Goal: Browse casually

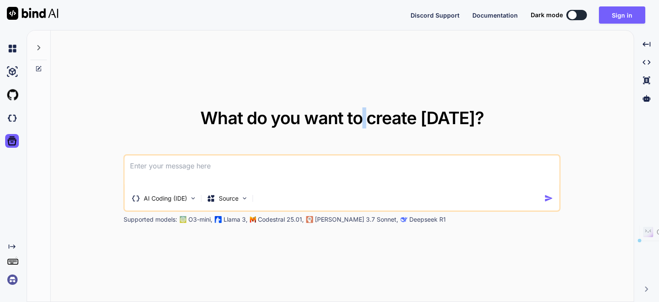
drag, startPoint x: 373, startPoint y: 122, endPoint x: 366, endPoint y: 121, distance: 6.9
click at [366, 121] on span "What do you want to create [DATE]?" at bounding box center [342, 117] width 284 height 21
drag, startPoint x: 366, startPoint y: 121, endPoint x: 372, endPoint y: 121, distance: 5.6
click at [372, 121] on span "What do you want to create [DATE]?" at bounding box center [342, 117] width 284 height 21
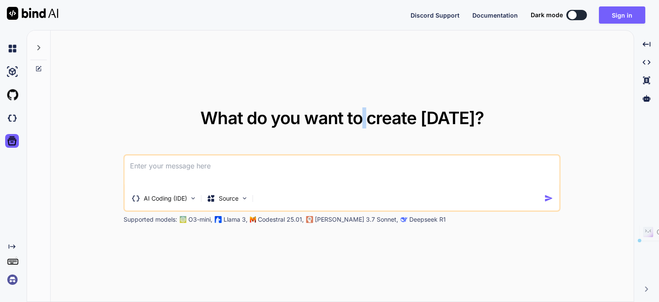
click at [372, 121] on span "What do you want to create [DATE]?" at bounding box center [342, 117] width 284 height 21
drag, startPoint x: 372, startPoint y: 121, endPoint x: 367, endPoint y: 120, distance: 5.0
click at [367, 120] on span "What do you want to create [DATE]?" at bounding box center [342, 117] width 284 height 21
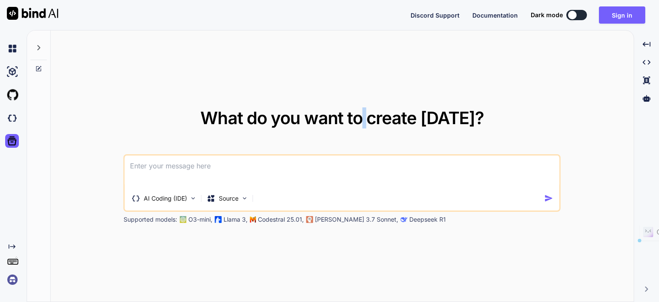
click at [371, 120] on span "What do you want to create [DATE]?" at bounding box center [342, 117] width 284 height 21
